Goal: Information Seeking & Learning: Learn about a topic

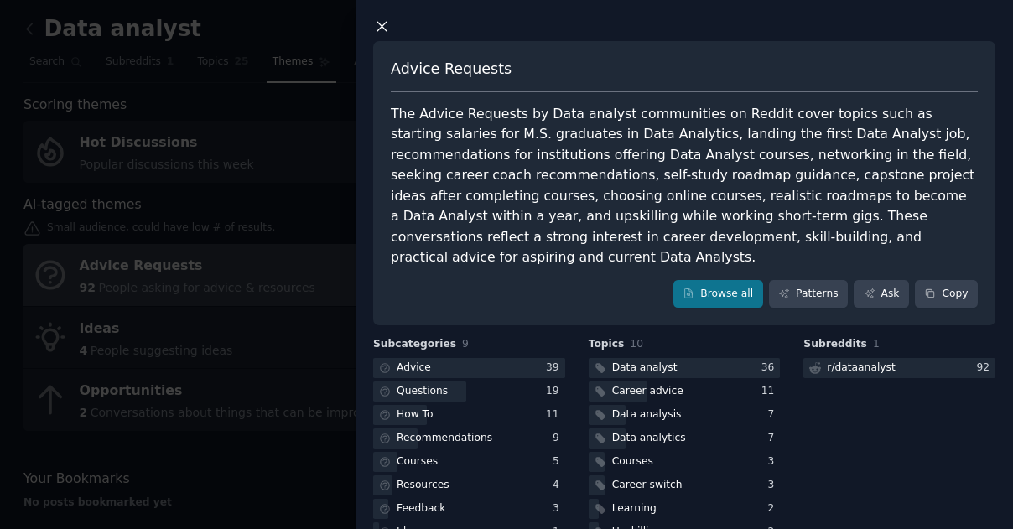
click at [373, 18] on icon at bounding box center [382, 27] width 18 height 18
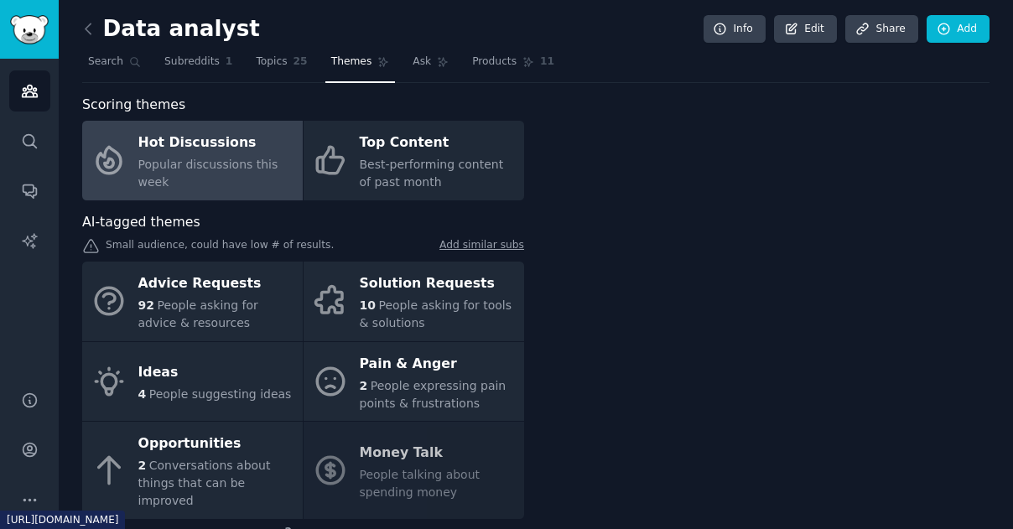
click at [187, 181] on link "Hot Discussions Popular discussions this week" at bounding box center [192, 161] width 221 height 80
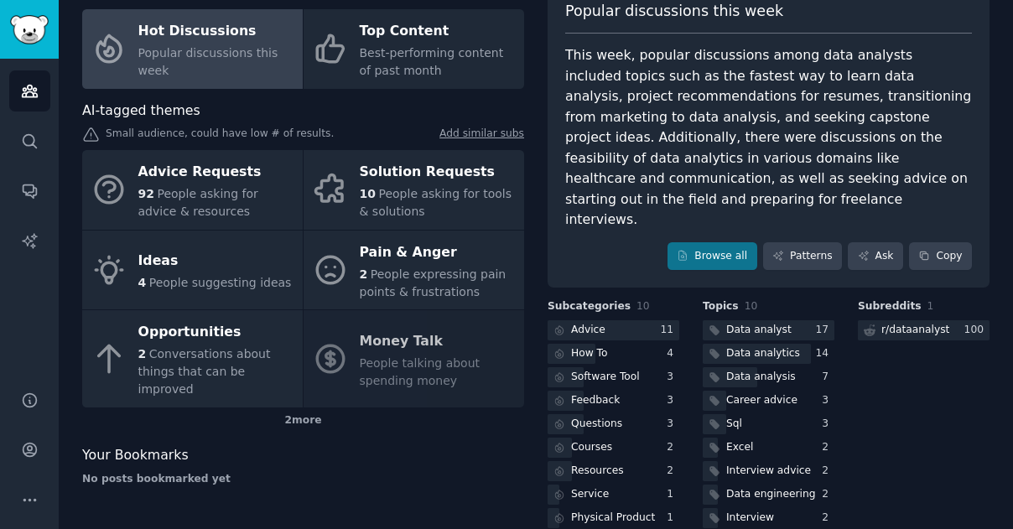
scroll to position [117, 0]
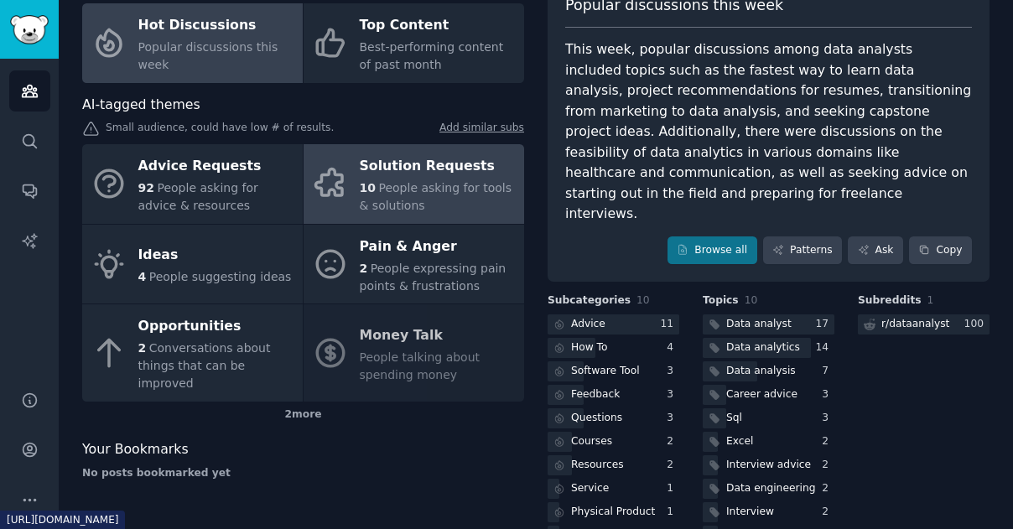
click at [443, 189] on span "People asking for tools & solutions" at bounding box center [436, 196] width 153 height 31
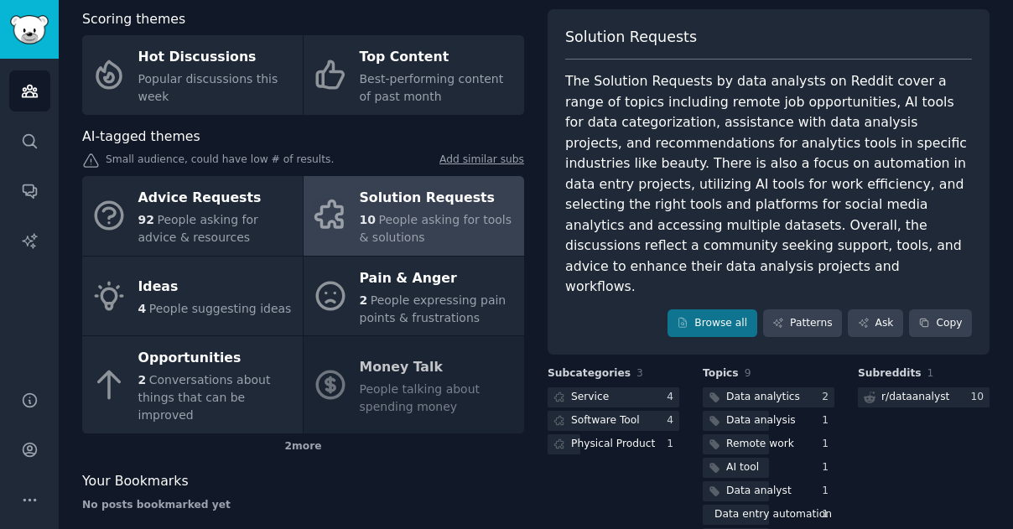
scroll to position [117, 0]
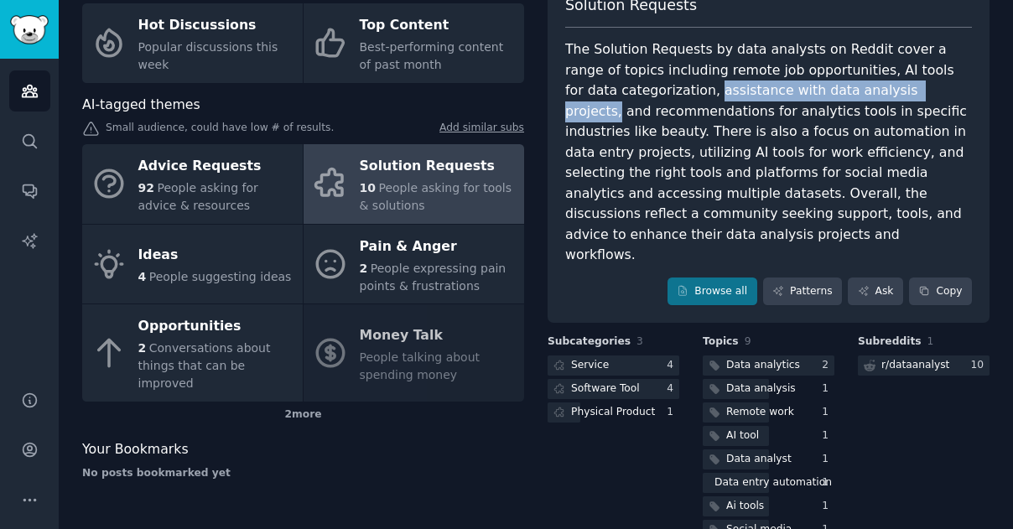
drag, startPoint x: 652, startPoint y: 85, endPoint x: 870, endPoint y: 90, distance: 218.1
click at [870, 90] on div "The Solution Requests by data analysts on Reddit cover a range of topics includ…" at bounding box center [768, 152] width 407 height 226
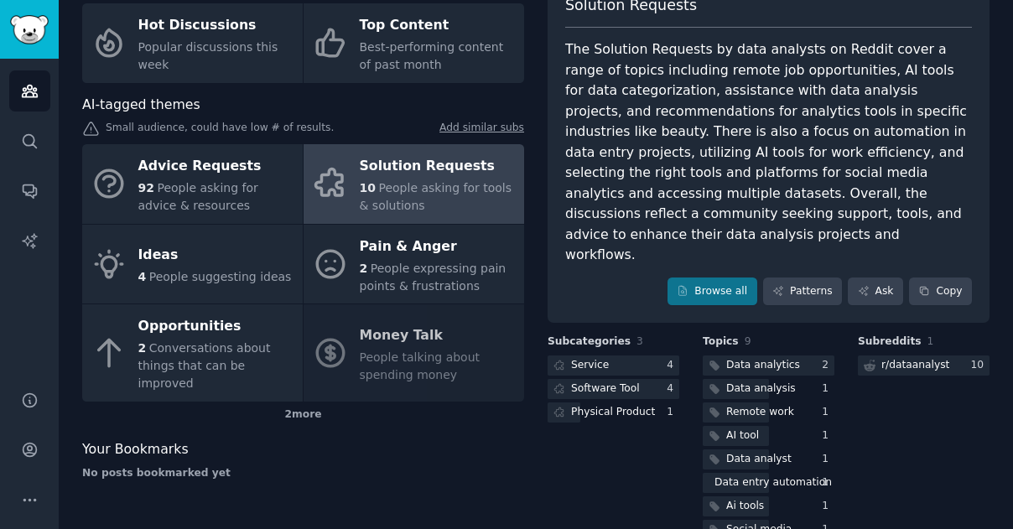
click at [840, 112] on div "The Solution Requests by data analysts on Reddit cover a range of topics includ…" at bounding box center [768, 152] width 407 height 226
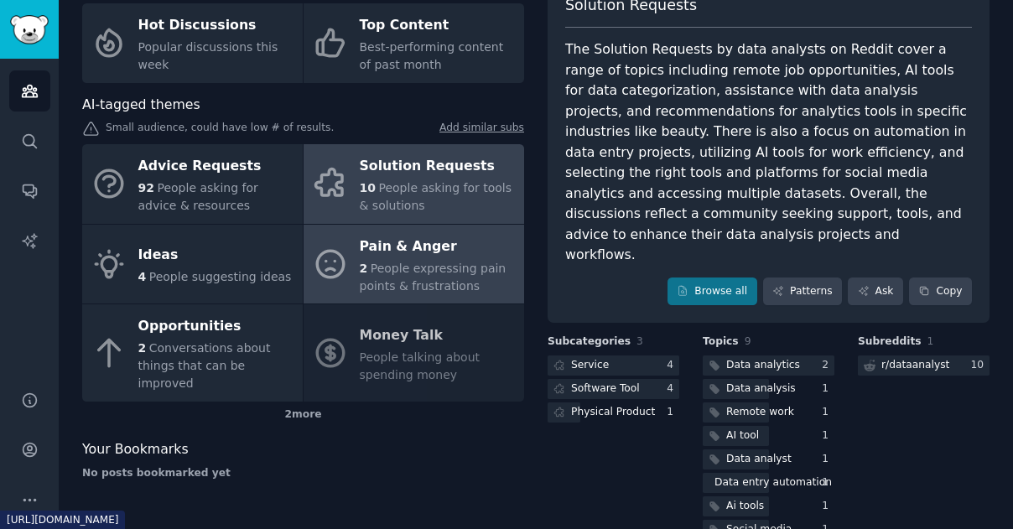
click at [372, 265] on span "People expressing pain points & frustrations" at bounding box center [433, 277] width 147 height 31
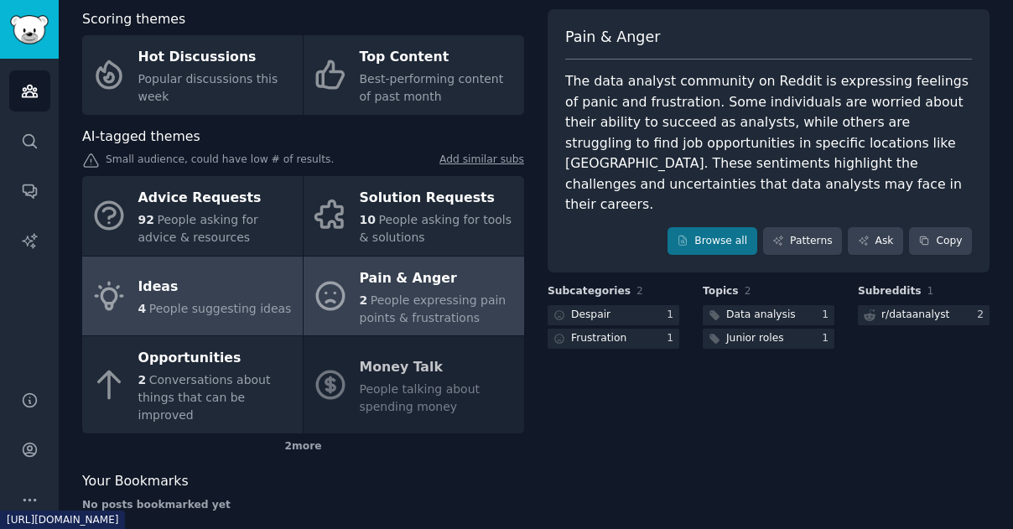
click at [207, 287] on div "Ideas" at bounding box center [214, 287] width 153 height 27
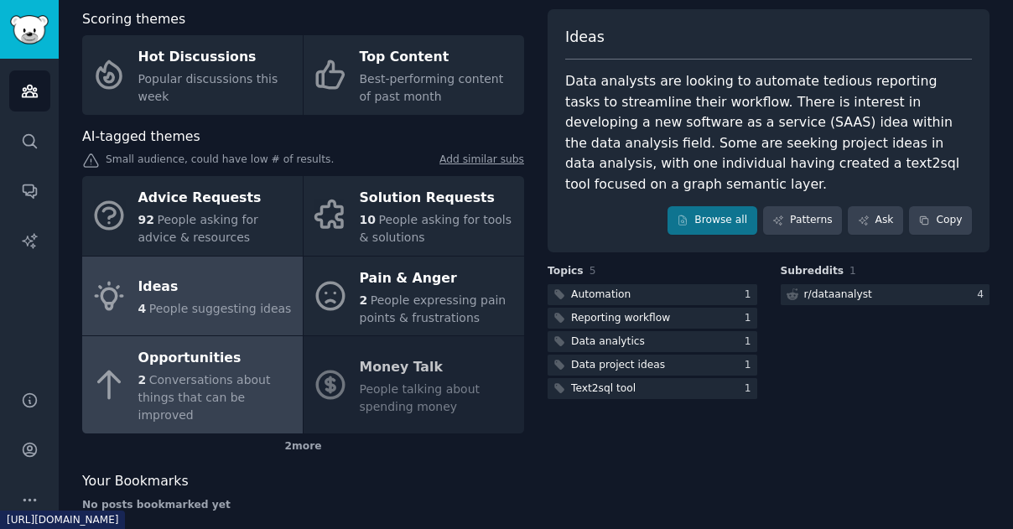
click at [203, 376] on span "Conversations about things that can be improved" at bounding box center [204, 397] width 132 height 49
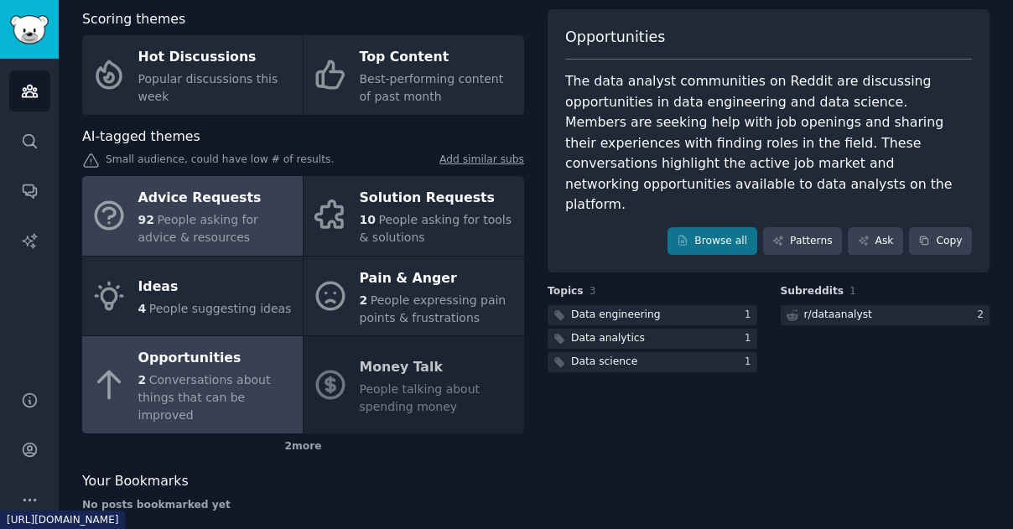
click at [221, 205] on div "Advice Requests" at bounding box center [216, 198] width 156 height 27
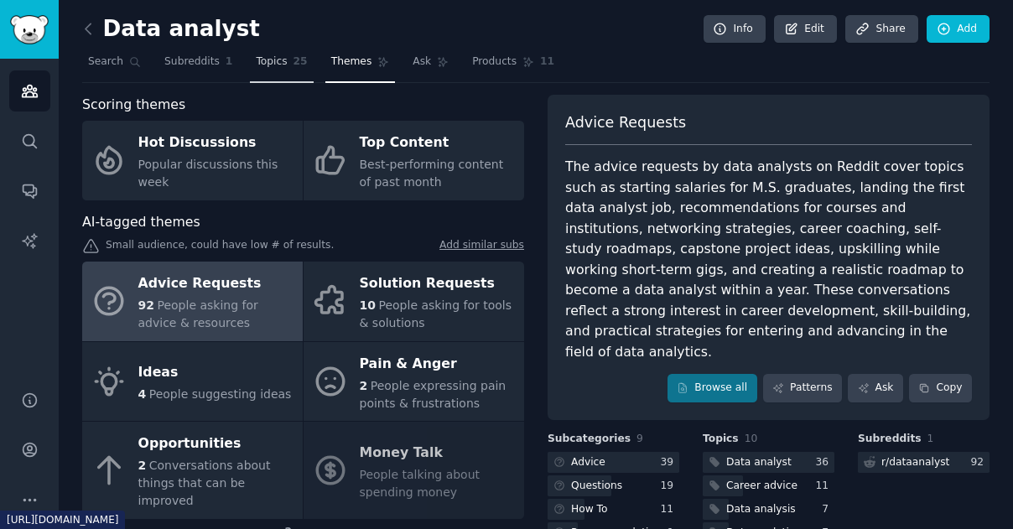
click at [270, 72] on link "Topics 25" at bounding box center [281, 66] width 63 height 34
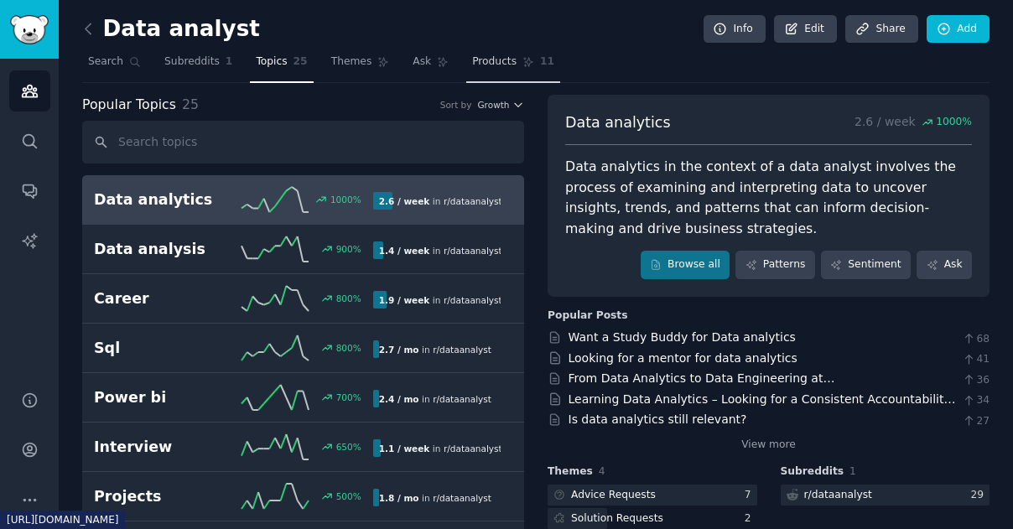
click at [472, 65] on span "Products" at bounding box center [494, 62] width 44 height 15
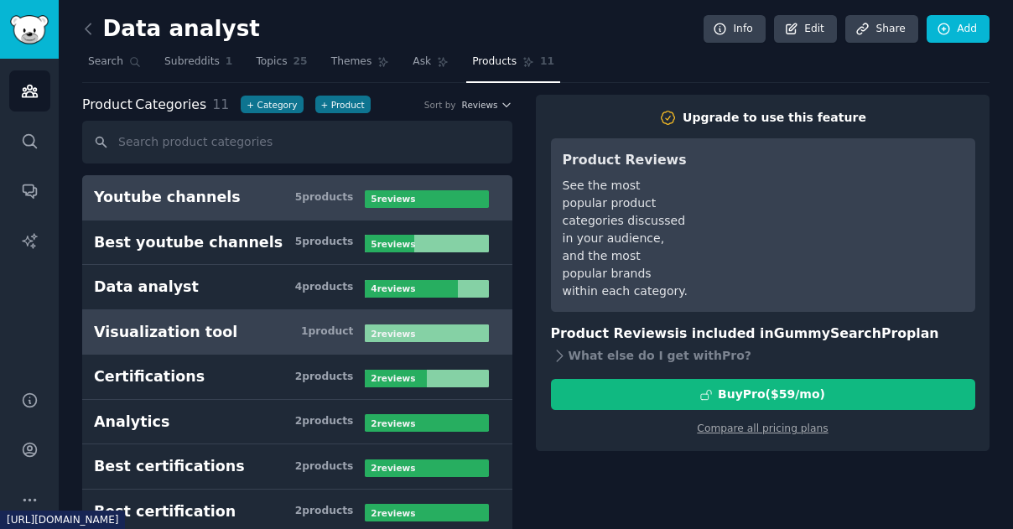
click at [247, 330] on h3 "Visualization tool 1 product" at bounding box center [229, 332] width 271 height 21
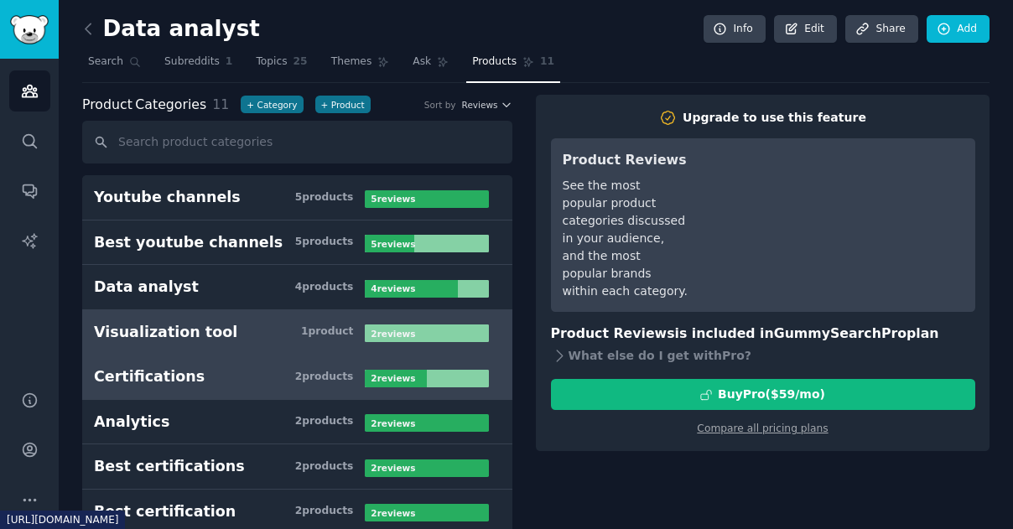
click at [208, 387] on link "Certifications 2 product s 2 review s" at bounding box center [297, 377] width 430 height 45
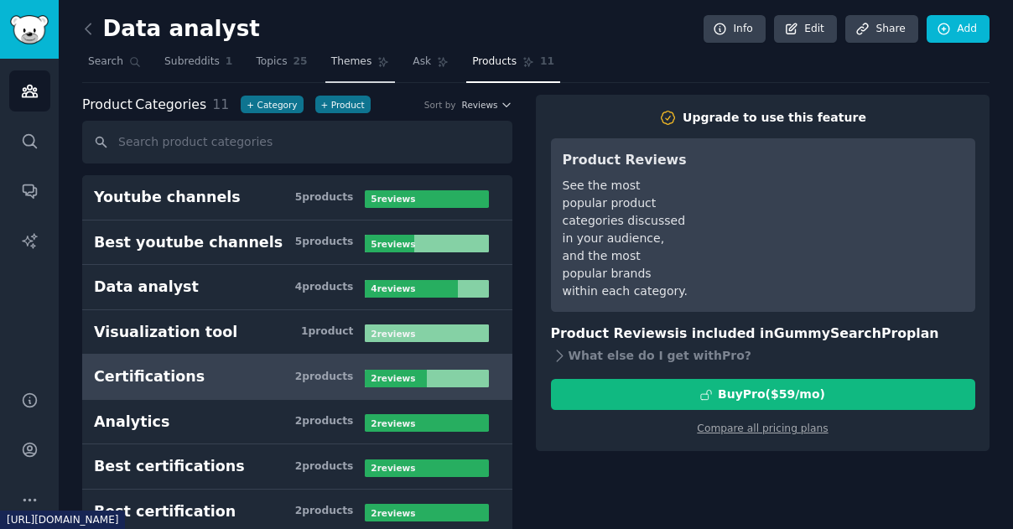
click at [331, 55] on span "Themes" at bounding box center [351, 62] width 41 height 15
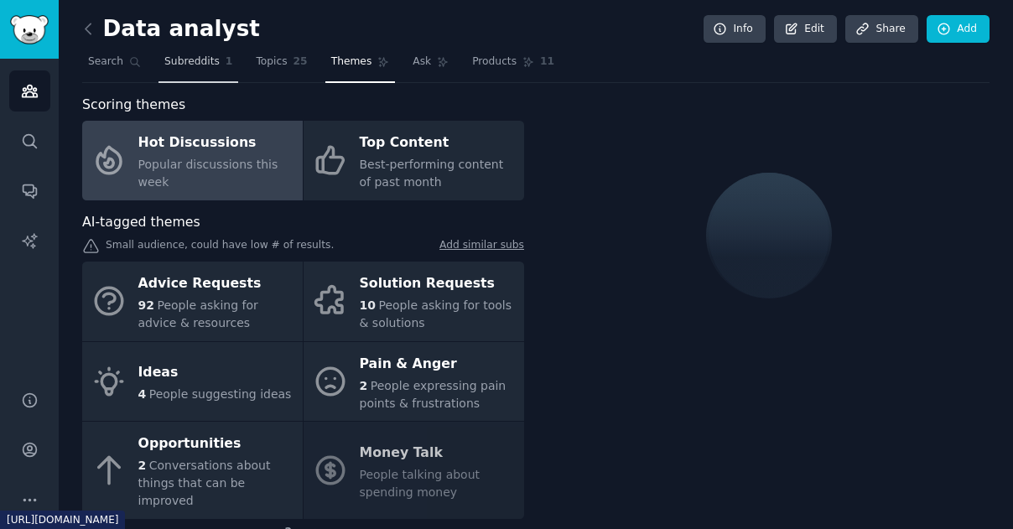
click at [184, 58] on span "Subreddits" at bounding box center [191, 62] width 55 height 15
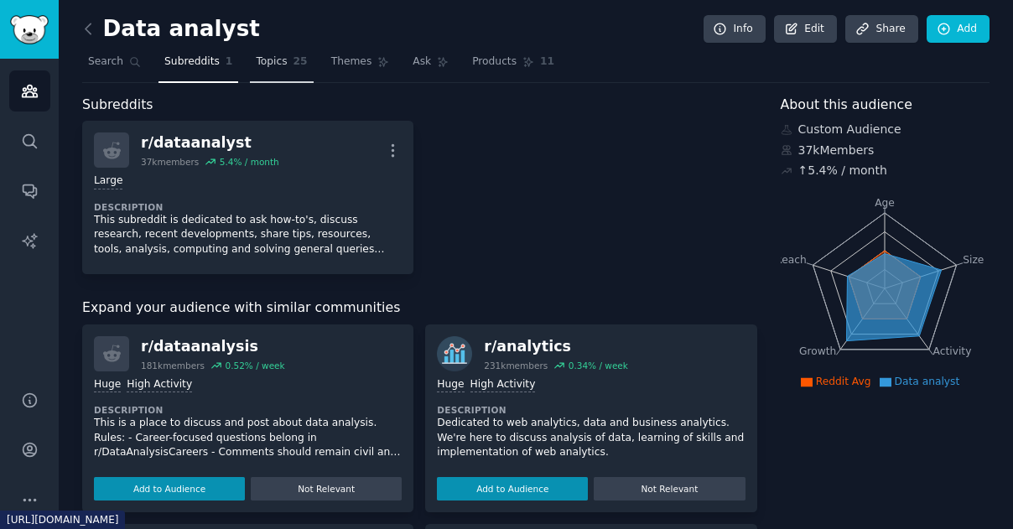
click at [256, 67] on span "Topics" at bounding box center [271, 62] width 31 height 15
